Goal: Find specific page/section: Find specific page/section

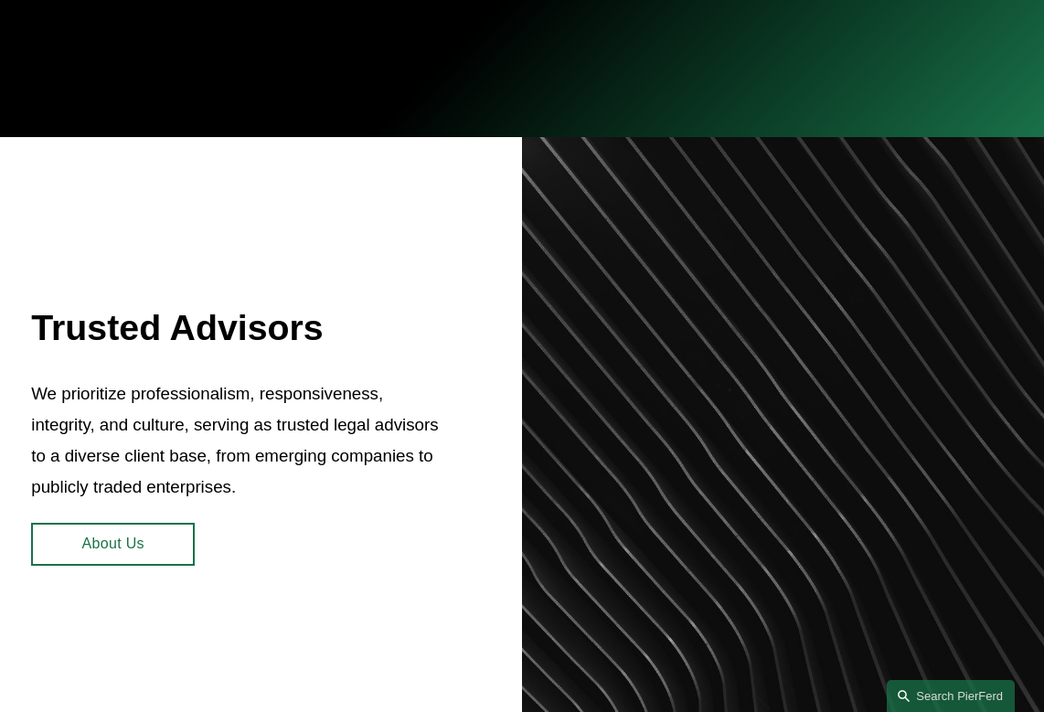
scroll to position [537, 0]
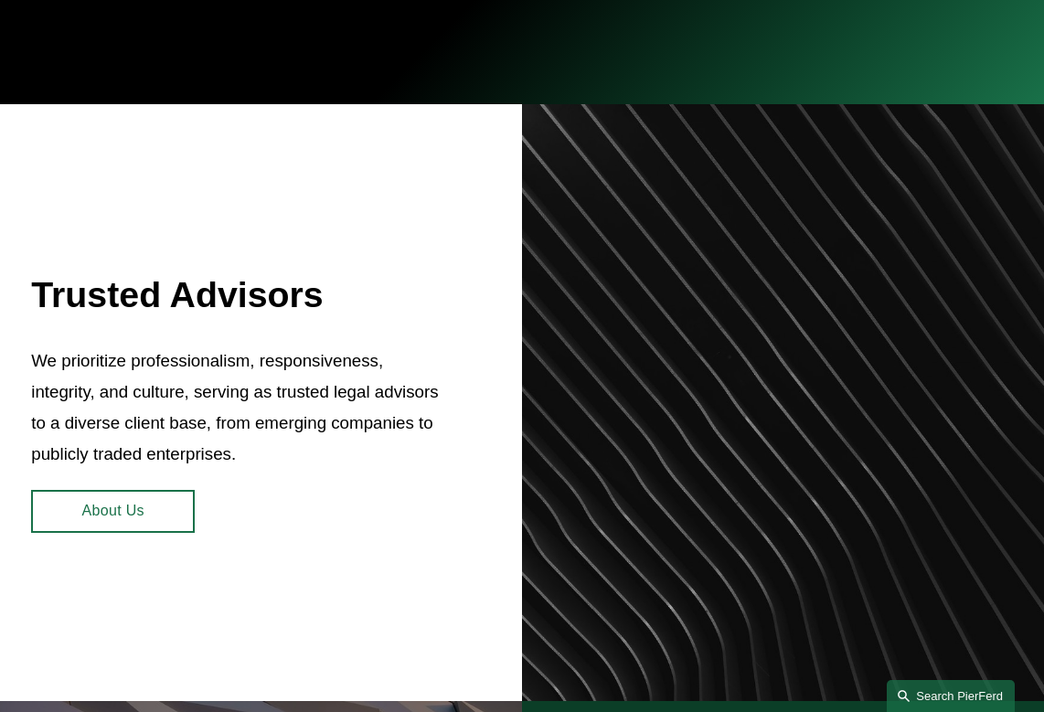
click at [937, 693] on link "Search this site" at bounding box center [951, 696] width 128 height 32
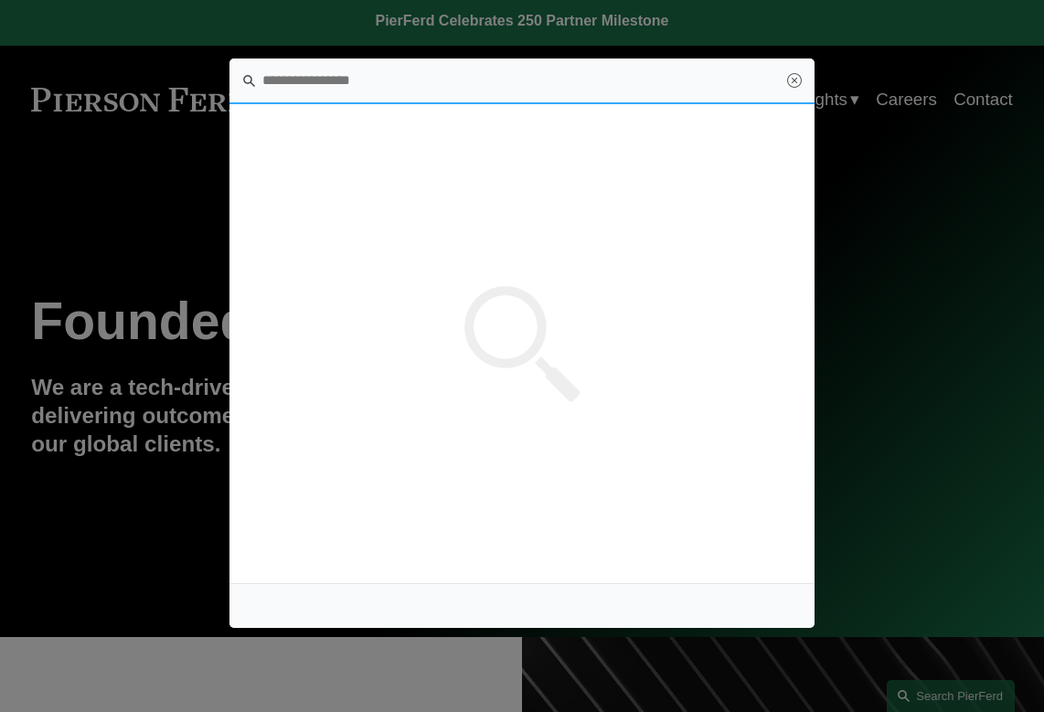
scroll to position [0, 0]
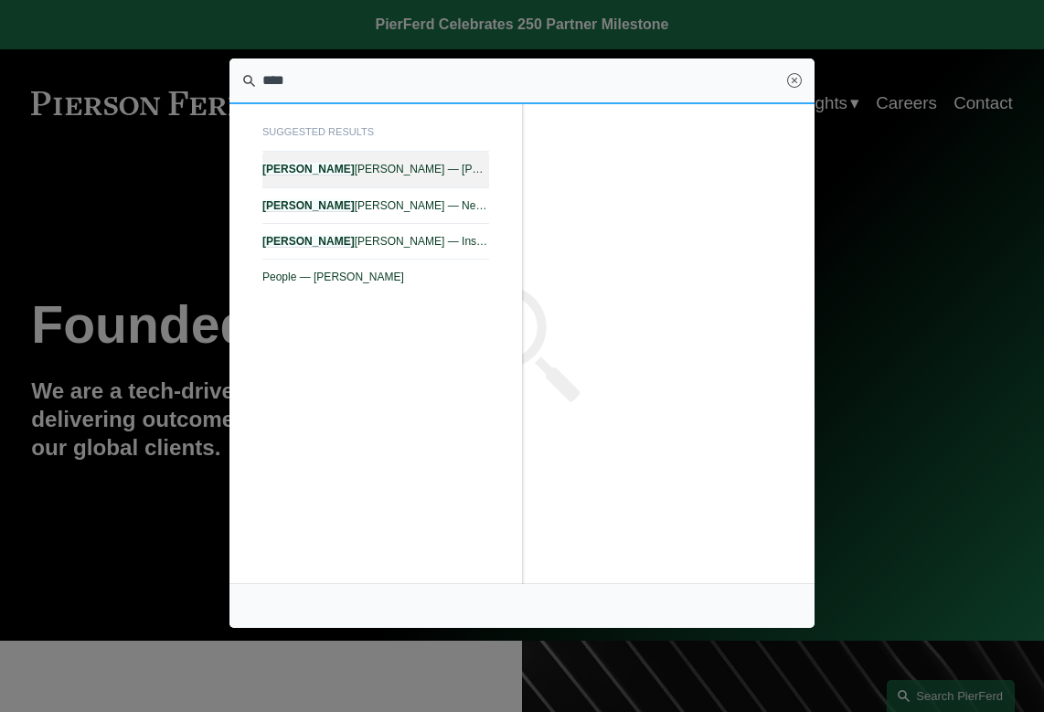
click at [327, 175] on span "Carl D. Neff — Pierson Ferdinand LLP" at bounding box center [375, 169] width 227 height 13
type input "****"
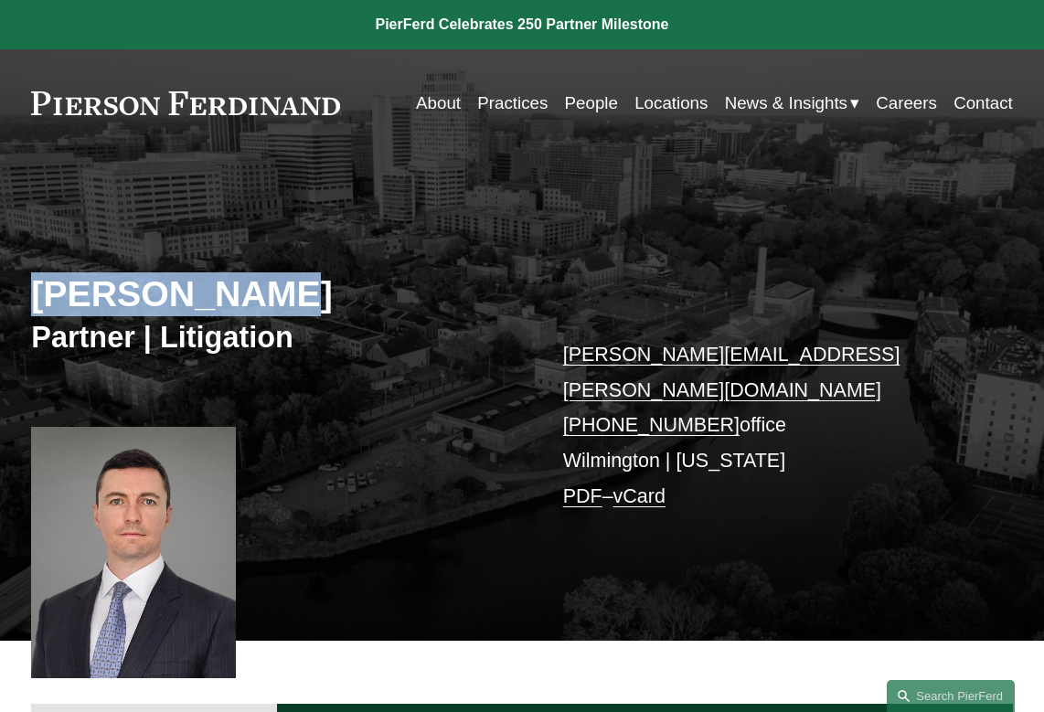
drag, startPoint x: 246, startPoint y: 299, endPoint x: 21, endPoint y: 301, distance: 225.0
click at [21, 302] on div "Carl D. Neff Partner | Litigation carl.neff@pierferd.com +1.302.482.4244 office…" at bounding box center [522, 414] width 1044 height 453
copy h2 "[PERSON_NAME]"
click at [232, 273] on h2 "[PERSON_NAME]" at bounding box center [276, 295] width 491 height 44
drag, startPoint x: 232, startPoint y: 273, endPoint x: 51, endPoint y: 271, distance: 181.1
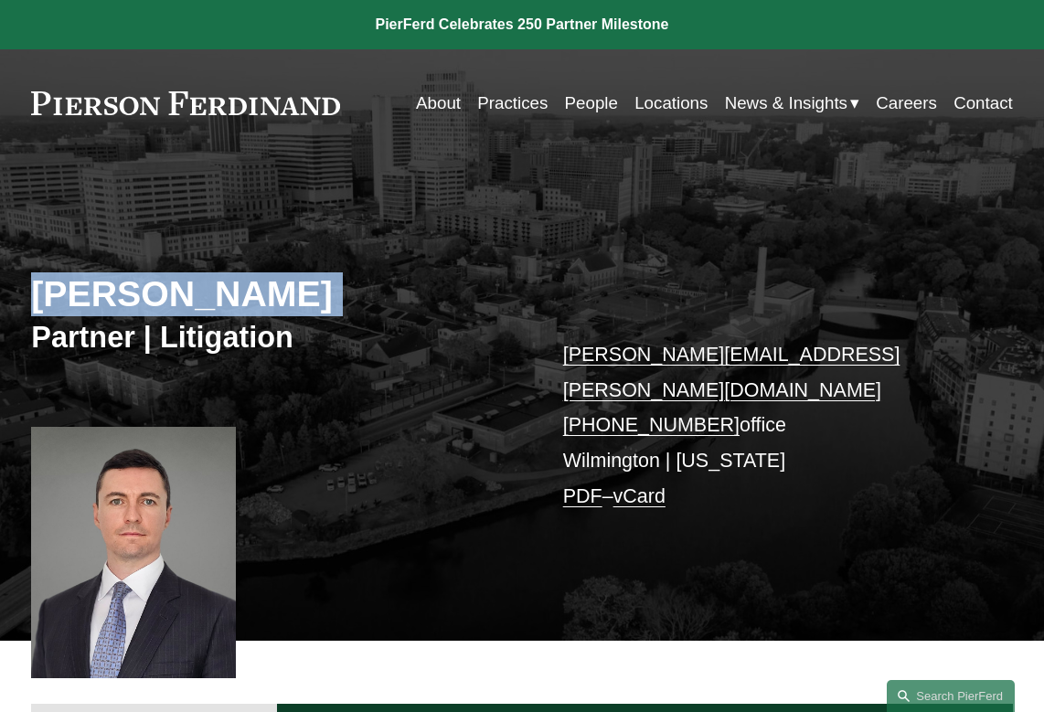
click at [51, 271] on div "Carl D. Neff Partner | Litigation carl.neff@pierferd.com +1.302.482.4244 office…" at bounding box center [522, 414] width 1044 height 453
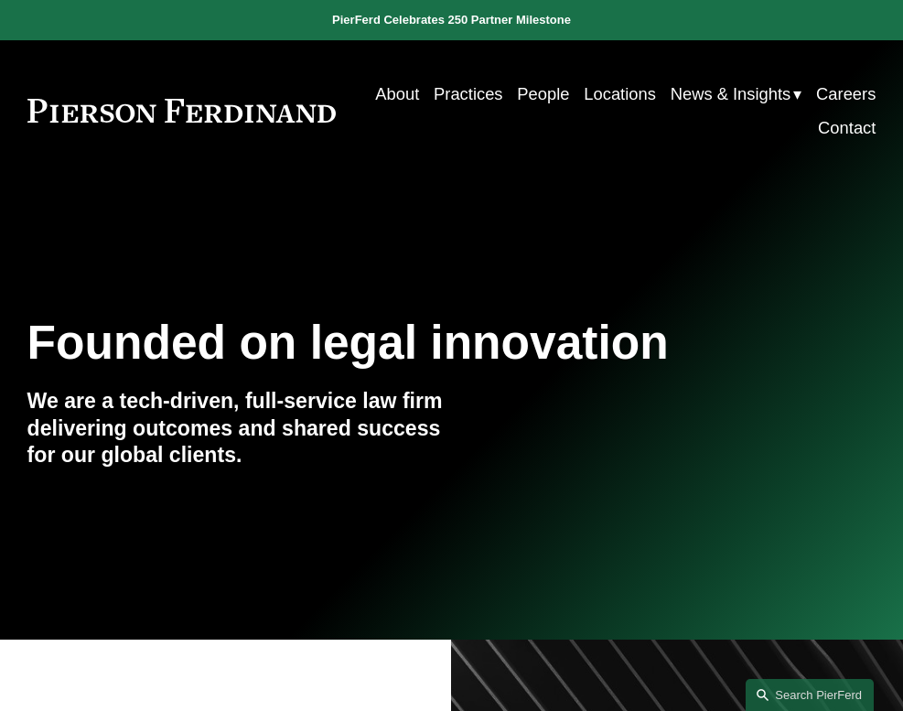
click at [533, 100] on link "People" at bounding box center [543, 94] width 52 height 34
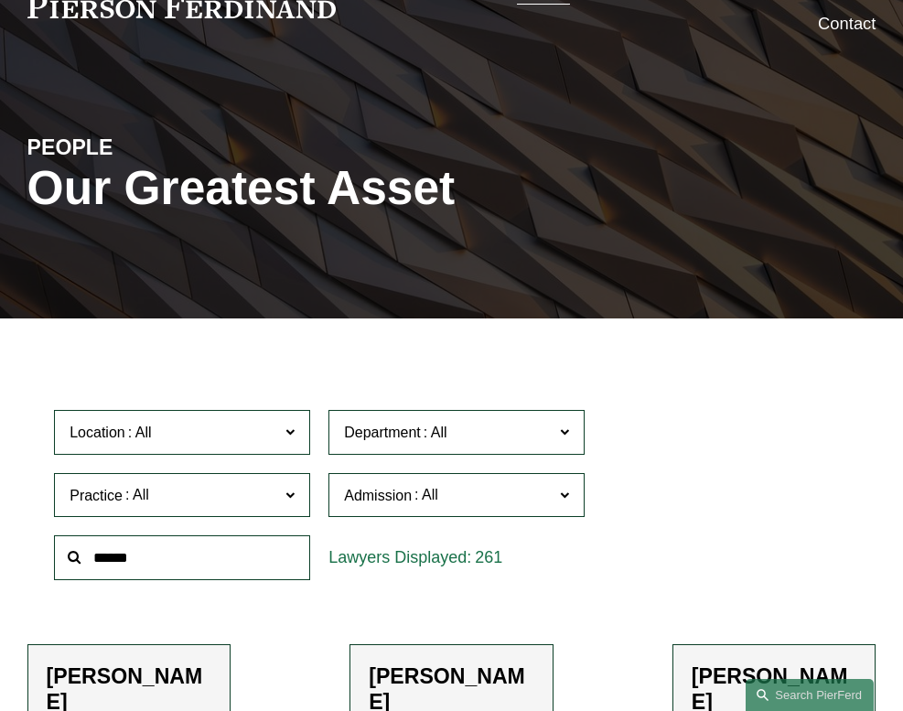
scroll to position [115, 0]
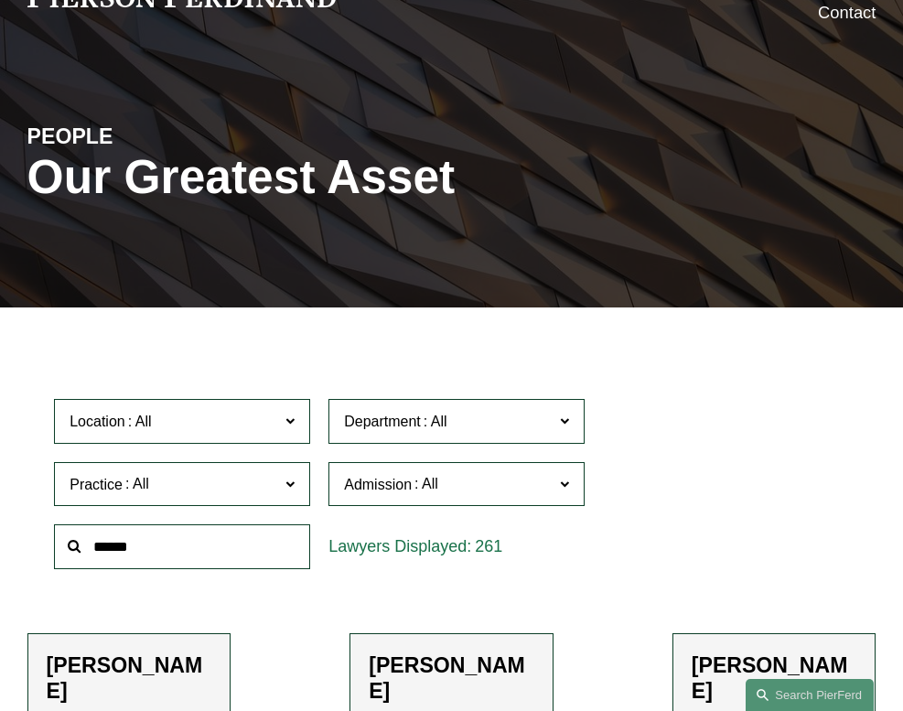
click at [233, 561] on input "text" at bounding box center [182, 546] width 256 height 45
type input "****"
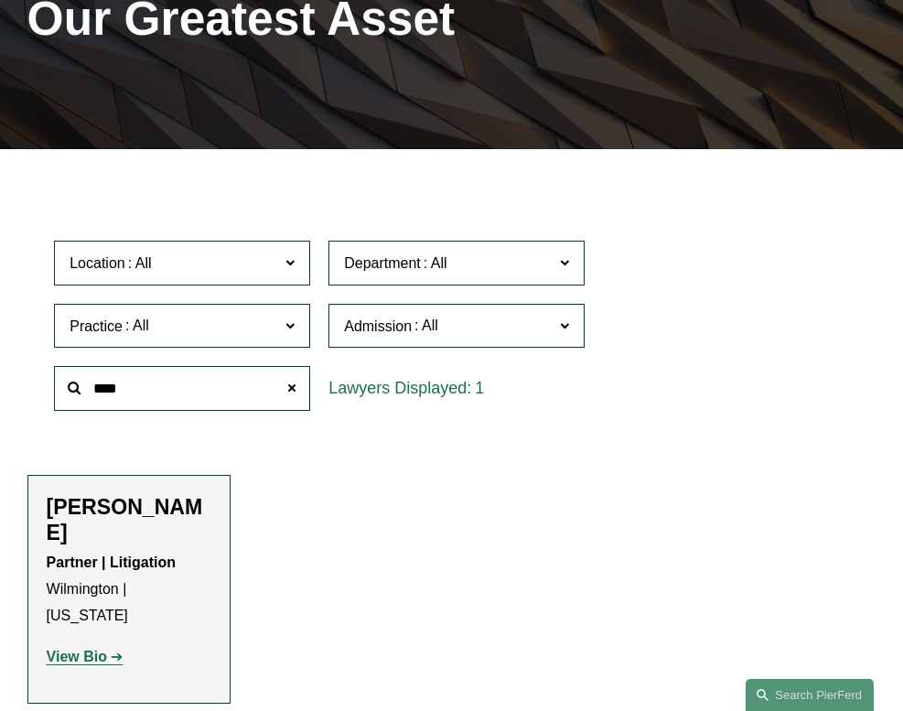
scroll to position [323, 0]
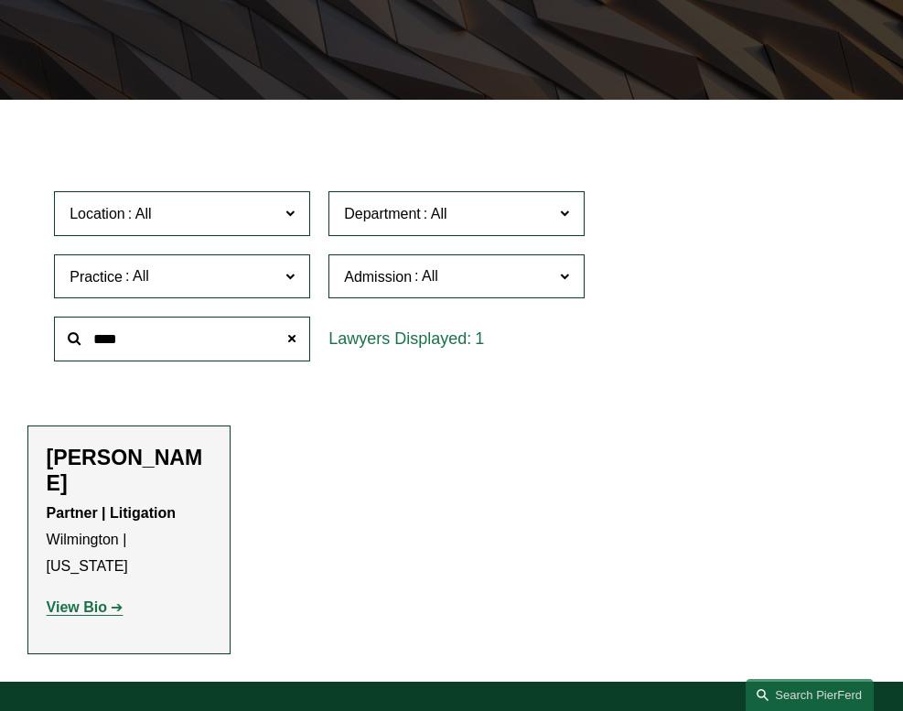
click at [133, 464] on h2 "Carl D. Neff" at bounding box center [130, 469] width 166 height 51
click at [90, 599] on strong "View Bio" at bounding box center [77, 607] width 60 height 16
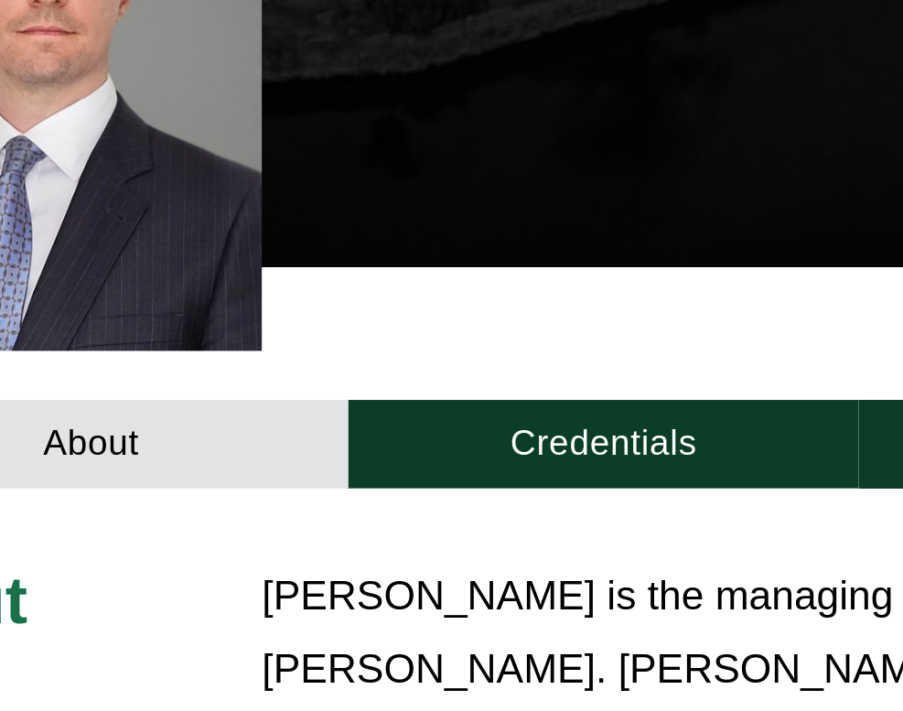
scroll to position [120, 0]
